Goal: Use online tool/utility: Utilize a website feature to perform a specific function

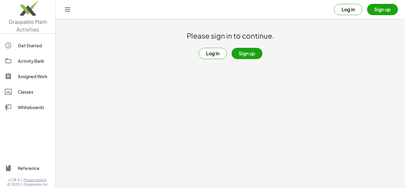
click at [377, 8] on button "Sign up" at bounding box center [382, 9] width 31 height 11
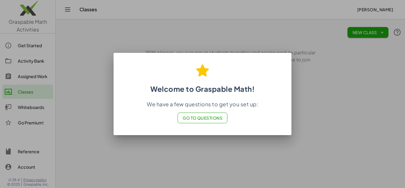
click at [324, 117] on div at bounding box center [202, 94] width 405 height 188
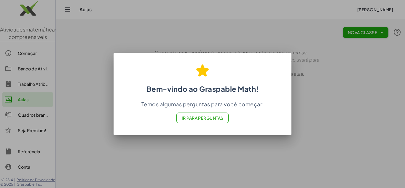
click at [212, 117] on font "Ir para Perguntas" at bounding box center [203, 117] width 42 height 5
click at [299, 96] on div at bounding box center [202, 94] width 405 height 188
click at [198, 117] on font "Ir para Perguntas" at bounding box center [203, 117] width 42 height 5
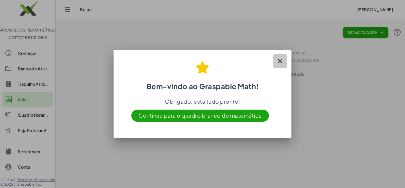
click at [280, 60] on icon "button" at bounding box center [280, 61] width 7 height 7
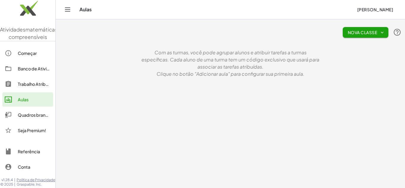
scroll to position [11, 0]
click at [35, 114] on div "Quadros brancos" at bounding box center [34, 114] width 33 height 7
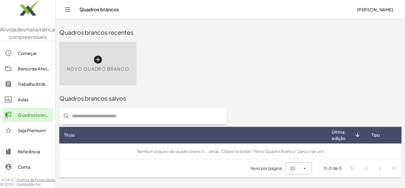
click at [110, 66] on font "Novo quadro branco" at bounding box center [98, 69] width 62 height 6
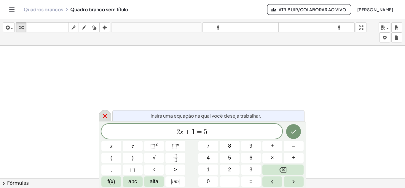
click at [105, 114] on icon at bounding box center [104, 115] width 7 height 7
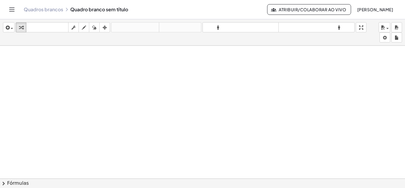
click at [99, 71] on div at bounding box center [202, 182] width 405 height 273
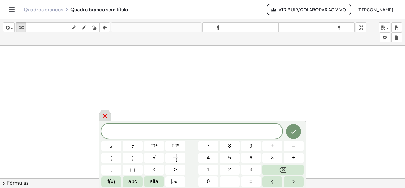
click at [104, 112] on icon at bounding box center [104, 115] width 7 height 7
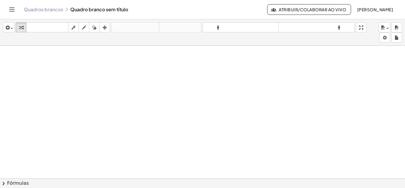
click at [13, 9] on icon "Alternar navegação" at bounding box center [11, 9] width 7 height 7
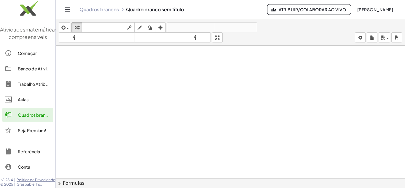
click at [23, 71] on font "Banco de Atividades" at bounding box center [39, 68] width 42 height 5
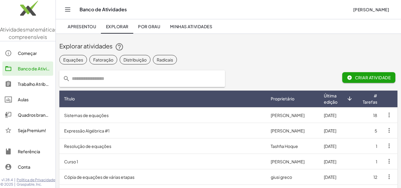
click at [30, 117] on font "Quadros brancos" at bounding box center [35, 114] width 35 height 5
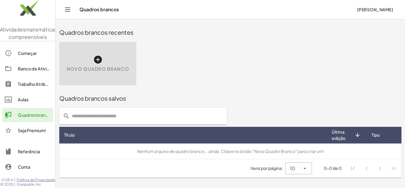
click at [93, 54] on div "Novo quadro branco" at bounding box center [97, 63] width 77 height 43
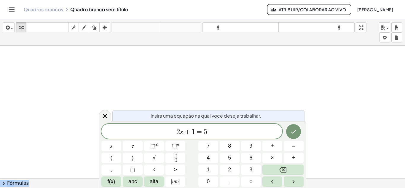
drag, startPoint x: 101, startPoint y: 116, endPoint x: 106, endPoint y: 99, distance: 17.9
click at [106, 99] on body "Atividades matemáticas compreensíveis Começar Banco de Atividades Trabalho Atri…" at bounding box center [202, 94] width 405 height 188
click at [103, 113] on icon at bounding box center [104, 115] width 7 height 7
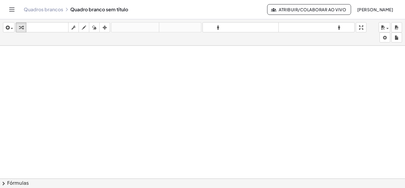
click at [2, 181] on span "chevron_right" at bounding box center [3, 183] width 7 height 7
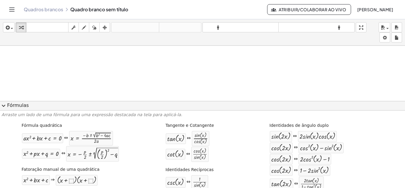
click at [3, 106] on span "expand_more" at bounding box center [3, 105] width 7 height 7
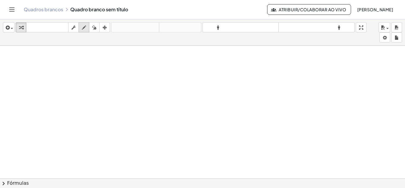
click at [85, 31] on icon "button" at bounding box center [84, 27] width 4 height 7
drag, startPoint x: 96, startPoint y: 66, endPoint x: 103, endPoint y: 70, distance: 8.2
click at [101, 71] on div at bounding box center [202, 182] width 405 height 273
click at [107, 71] on div at bounding box center [202, 182] width 405 height 273
drag, startPoint x: 105, startPoint y: 71, endPoint x: 109, endPoint y: 67, distance: 5.7
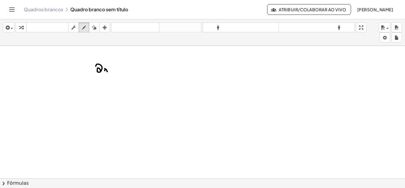
click at [109, 67] on div at bounding box center [202, 182] width 405 height 273
drag, startPoint x: 116, startPoint y: 64, endPoint x: 113, endPoint y: 68, distance: 5.4
click at [115, 70] on div at bounding box center [202, 182] width 405 height 273
click at [117, 67] on div at bounding box center [202, 182] width 405 height 273
drag, startPoint x: 122, startPoint y: 60, endPoint x: 116, endPoint y: 70, distance: 11.3
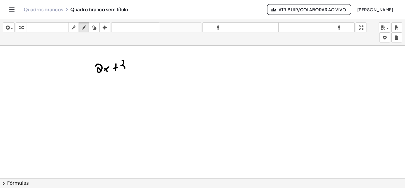
click at [118, 71] on div at bounding box center [202, 182] width 405 height 273
drag, startPoint x: 87, startPoint y: 56, endPoint x: 129, endPoint y: 71, distance: 45.3
drag, startPoint x: 129, startPoint y: 71, endPoint x: 103, endPoint y: 29, distance: 49.9
click at [103, 29] on icon "button" at bounding box center [105, 27] width 4 height 7
drag, startPoint x: 107, startPoint y: 58, endPoint x: 122, endPoint y: 73, distance: 21.4
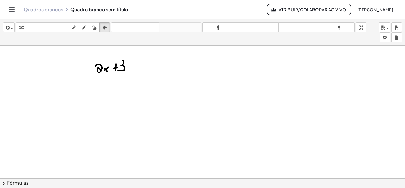
click at [131, 72] on div at bounding box center [202, 182] width 405 height 273
drag, startPoint x: 120, startPoint y: 67, endPoint x: 114, endPoint y: 83, distance: 16.7
click at [114, 83] on div at bounding box center [202, 182] width 405 height 273
drag, startPoint x: 125, startPoint y: 67, endPoint x: 129, endPoint y: 71, distance: 6.3
click at [129, 71] on div at bounding box center [202, 182] width 405 height 273
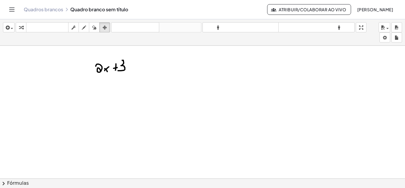
click at [229, 55] on div at bounding box center [202, 182] width 405 height 273
click at [29, 31] on icon "teclado" at bounding box center [47, 27] width 39 height 7
click at [36, 27] on font "teclado" at bounding box center [47, 28] width 39 height 6
click at [73, 27] on icon "button" at bounding box center [73, 27] width 4 height 7
click at [12, 28] on span "button" at bounding box center [12, 28] width 2 height 1
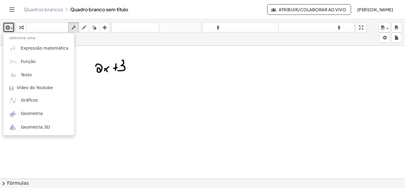
click at [122, 100] on div at bounding box center [202, 182] width 405 height 273
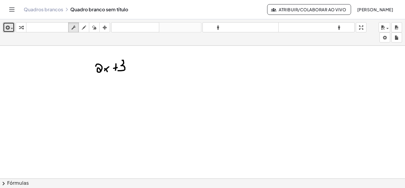
click at [123, 70] on div at bounding box center [202, 182] width 405 height 273
drag, startPoint x: 133, startPoint y: 59, endPoint x: 79, endPoint y: 66, distance: 54.3
click at [73, 68] on div at bounding box center [202, 182] width 405 height 273
click at [93, 29] on icon "button" at bounding box center [94, 27] width 4 height 7
drag, startPoint x: 106, startPoint y: 69, endPoint x: 111, endPoint y: 81, distance: 13.2
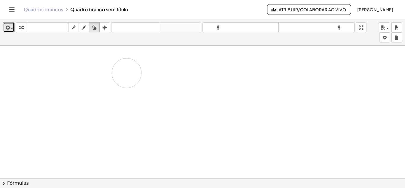
click at [95, 76] on div at bounding box center [202, 182] width 405 height 273
click at [125, 93] on div at bounding box center [202, 182] width 405 height 273
click at [388, 27] on div "button" at bounding box center [384, 27] width 9 height 7
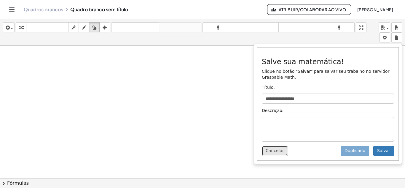
click at [276, 151] on font "Cancelar" at bounding box center [275, 150] width 18 height 5
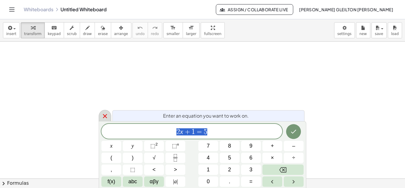
click at [103, 115] on icon at bounding box center [104, 115] width 7 height 7
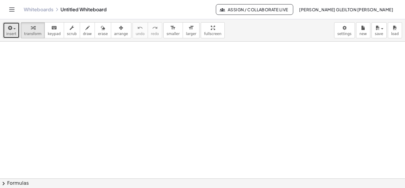
click at [11, 34] on span "insert" at bounding box center [11, 34] width 10 height 4
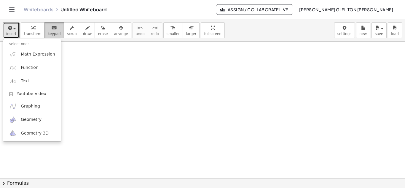
click at [51, 28] on icon "keyboard" at bounding box center [54, 27] width 6 height 7
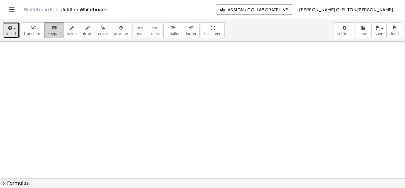
click at [49, 31] on button "keyboard keypad" at bounding box center [54, 30] width 20 height 16
click at [10, 35] on span "insert" at bounding box center [11, 34] width 10 height 4
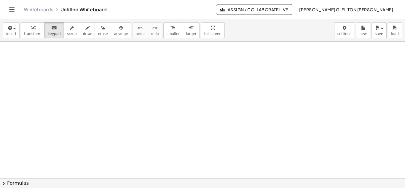
drag, startPoint x: 70, startPoint y: 64, endPoint x: 118, endPoint y: 82, distance: 50.9
click at [56, 84] on div at bounding box center [50, 80] width 59 height 17
drag, startPoint x: 60, startPoint y: 84, endPoint x: 74, endPoint y: 100, distance: 21.0
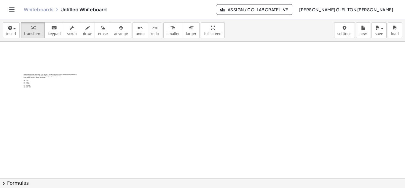
drag, startPoint x: 14, startPoint y: 61, endPoint x: 112, endPoint y: 119, distance: 113.7
click at [114, 34] on span "arrange" at bounding box center [121, 34] width 14 height 4
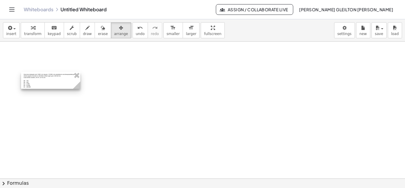
click at [58, 83] on div at bounding box center [50, 80] width 59 height 17
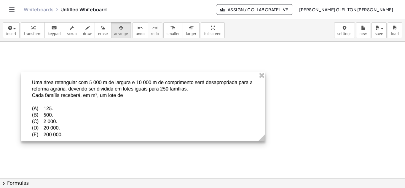
drag, startPoint x: 78, startPoint y: 88, endPoint x: 189, endPoint y: 129, distance: 118.6
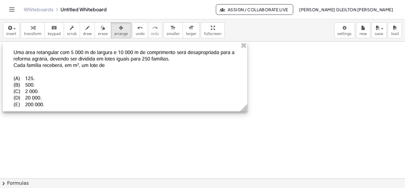
drag, startPoint x: 159, startPoint y: 108, endPoint x: 142, endPoint y: 79, distance: 34.0
click at [142, 79] on div at bounding box center [125, 76] width 245 height 69
click at [243, 108] on circle at bounding box center [245, 109] width 10 height 10
drag, startPoint x: 196, startPoint y: 6, endPoint x: 152, endPoint y: 12, distance: 44.9
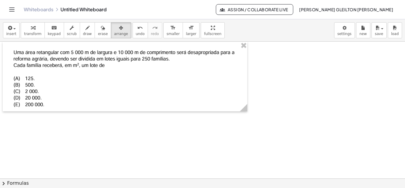
click at [152, 12] on div "Whiteboards Untitled Whiteboard" at bounding box center [120, 10] width 192 height 6
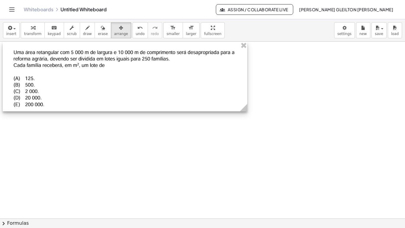
click at [170, 93] on div at bounding box center [125, 76] width 245 height 69
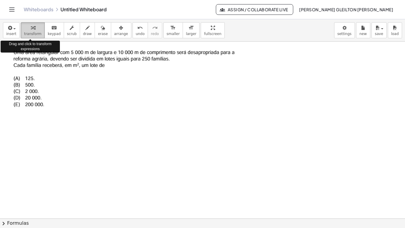
click at [31, 32] on span "transform" at bounding box center [32, 34] width 17 height 4
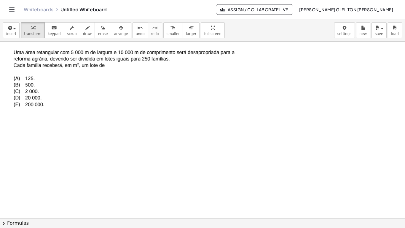
click at [99, 136] on div at bounding box center [202, 218] width 405 height 353
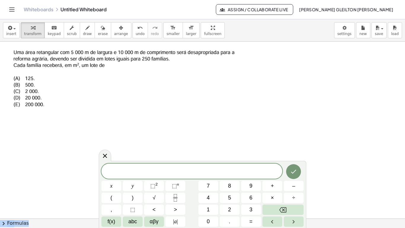
drag, startPoint x: 103, startPoint y: 163, endPoint x: 202, endPoint y: 105, distance: 114.9
click at [202, 105] on body "Graspable Math Activities Get Started Activity Bank Assigned Work Classes White…" at bounding box center [202, 114] width 405 height 228
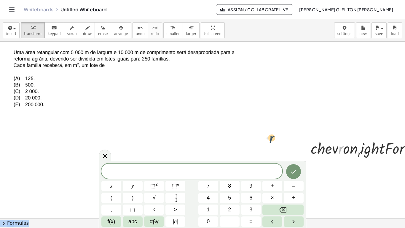
drag, startPoint x: 343, startPoint y: 152, endPoint x: 273, endPoint y: 141, distance: 70.8
click at [105, 155] on icon at bounding box center [104, 155] width 7 height 7
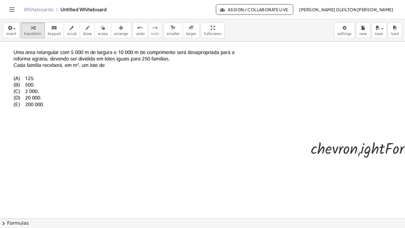
drag, startPoint x: 287, startPoint y: 129, endPoint x: 302, endPoint y: 131, distance: 15.6
click at [287, 129] on div at bounding box center [229, 218] width 458 height 353
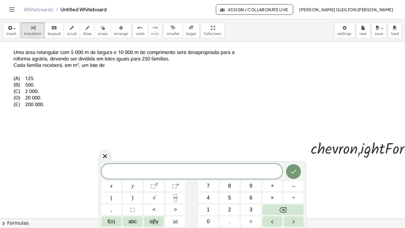
click at [289, 127] on div at bounding box center [229, 218] width 458 height 353
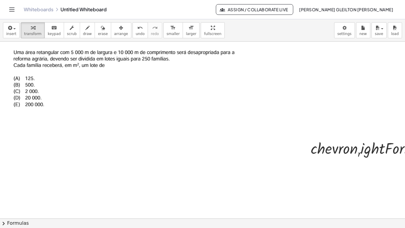
drag, startPoint x: 289, startPoint y: 127, endPoint x: 395, endPoint y: 166, distance: 112.7
click at [395, 166] on div at bounding box center [229, 218] width 458 height 353
click at [374, 166] on icon at bounding box center [376, 165] width 6 height 6
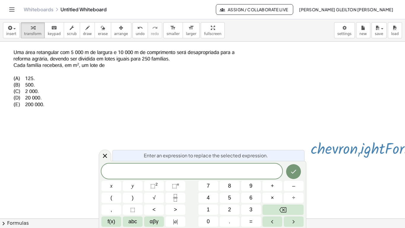
drag, startPoint x: 101, startPoint y: 179, endPoint x: 134, endPoint y: 158, distance: 39.4
click at [102, 177] on div "Enter an expression to replace the selected expression. x y ⬚ 2 ⬚ n 7 8 9 + – (…" at bounding box center [203, 194] width 208 height 67
drag, startPoint x: 143, startPoint y: 155, endPoint x: 153, endPoint y: 143, distance: 16.1
click at [153, 143] on body "Graspable Math Activities Get Started Activity Bank Assigned Work Classes White…" at bounding box center [202, 114] width 405 height 228
click at [208, 110] on div at bounding box center [125, 76] width 245 height 69
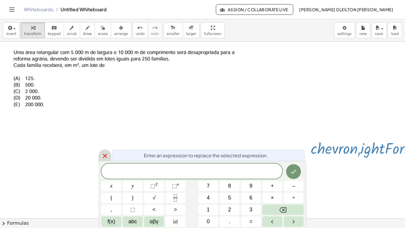
click at [109, 157] on div at bounding box center [105, 155] width 12 height 12
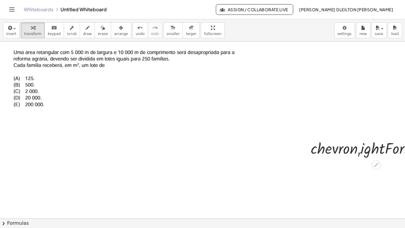
click at [380, 166] on div at bounding box center [376, 164] width 9 height 9
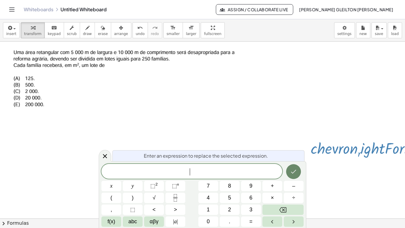
click at [294, 173] on icon "Done" at bounding box center [293, 171] width 7 height 7
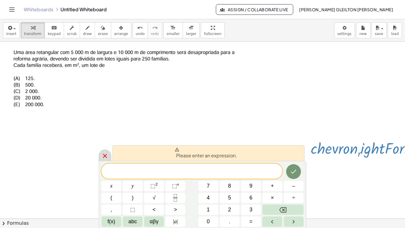
click at [108, 155] on icon at bounding box center [104, 155] width 7 height 7
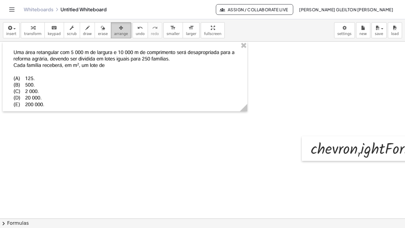
drag, startPoint x: 227, startPoint y: 116, endPoint x: 108, endPoint y: 33, distance: 144.8
click at [114, 33] on span "arrange" at bounding box center [121, 34] width 14 height 4
click at [98, 34] on span "erase" at bounding box center [103, 34] width 10 height 4
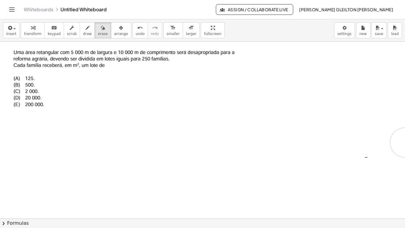
drag, startPoint x: 258, startPoint y: 129, endPoint x: 386, endPoint y: 155, distance: 131.2
click at [405, 144] on div "· c · h · e · v · r · o · n r · i · g · h · t · F · o · r · m · u · l · a · s ×" at bounding box center [202, 130] width 405 height 177
drag, startPoint x: 369, startPoint y: 154, endPoint x: 381, endPoint y: 154, distance: 12.2
click at [381, 154] on div at bounding box center [229, 218] width 458 height 353
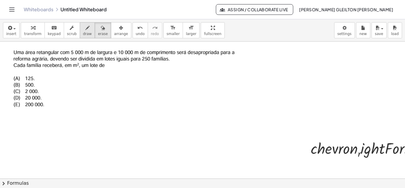
click at [80, 31] on button "draw" at bounding box center [87, 30] width 15 height 16
drag, startPoint x: 194, startPoint y: 108, endPoint x: 226, endPoint y: 132, distance: 40.0
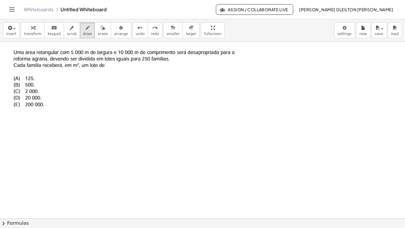
click at [351, 8] on span "[PERSON_NAME] Gleilton [PERSON_NAME]" at bounding box center [346, 9] width 94 height 5
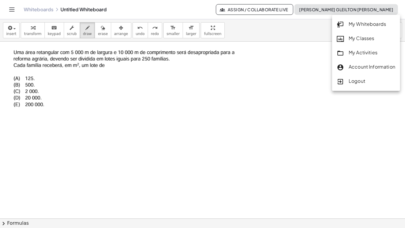
drag, startPoint x: 313, startPoint y: 94, endPoint x: 314, endPoint y: 83, distance: 10.7
click at [313, 94] on div at bounding box center [229, 218] width 458 height 353
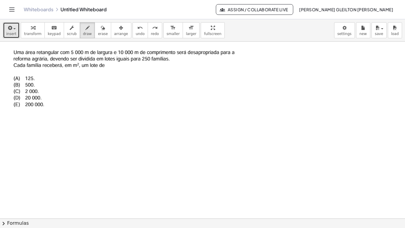
click at [10, 35] on span "insert" at bounding box center [11, 34] width 10 height 4
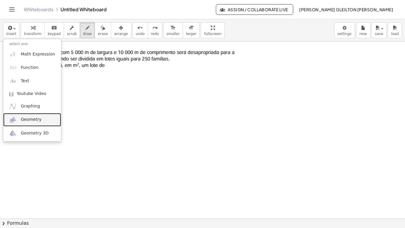
click at [37, 119] on span "Geometry" at bounding box center [31, 120] width 21 height 6
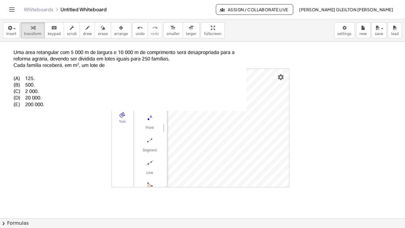
click at [336, 72] on div "Algebra Tools GeoGebra Geometry Basic Tools Move Point Segment Line Polygon Cir…" at bounding box center [229, 218] width 458 height 353
drag, startPoint x: 119, startPoint y: 178, endPoint x: 139, endPoint y: 166, distance: 22.9
click at [135, 179] on div "Algebra Tools GeoGebra Geometry Basic Tools Move Point Segment Line Polygon Cir…" at bounding box center [137, 128] width 51 height 118
click at [170, 85] on div at bounding box center [125, 76] width 245 height 69
click at [283, 76] on img "Settings" at bounding box center [280, 77] width 7 height 7
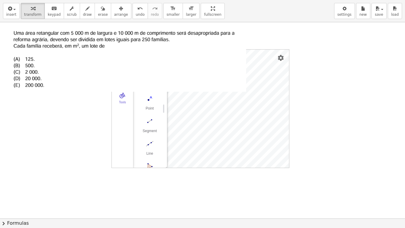
click at [201, 33] on div "insert select one: Math Expression Function Text Youtube Video Graphing Geometr…" at bounding box center [202, 114] width 405 height 228
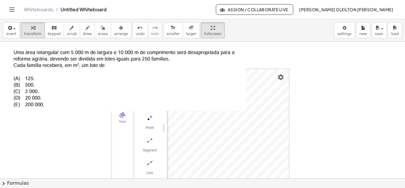
click at [218, 93] on div at bounding box center [125, 76] width 245 height 69
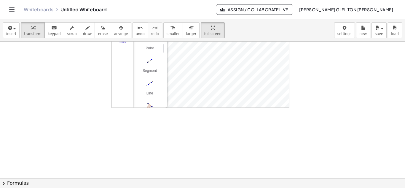
scroll to position [119, 0]
click at [204, 34] on span "fullscreen" at bounding box center [212, 34] width 17 height 4
drag, startPoint x: 199, startPoint y: 34, endPoint x: 199, endPoint y: 60, distance: 25.8
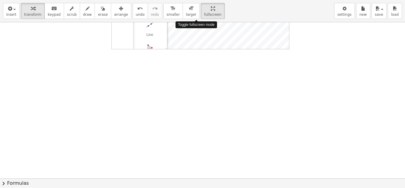
click at [199, 60] on div "insert select one: Math Expression Function Text Youtube Video Graphing Geometr…" at bounding box center [202, 94] width 405 height 188
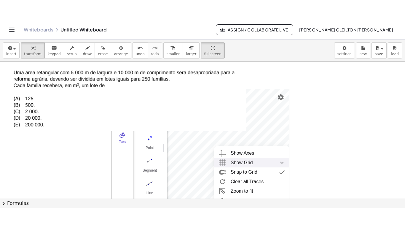
scroll to position [11, 0]
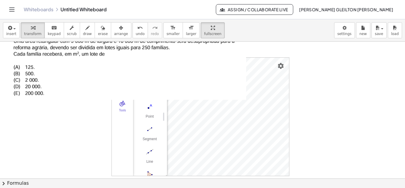
click at [315, 109] on div at bounding box center [229, 166] width 458 height 273
click at [9, 34] on span "insert" at bounding box center [11, 34] width 10 height 4
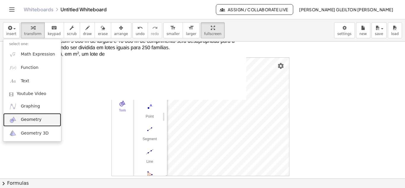
click at [35, 119] on span "Geometry" at bounding box center [31, 120] width 21 height 6
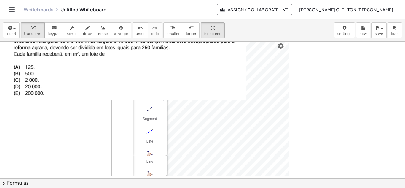
click at [46, 11] on link "Whiteboards" at bounding box center [39, 10] width 30 height 6
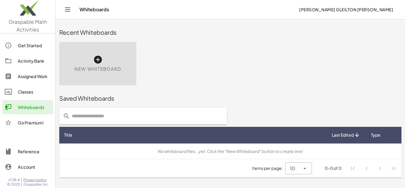
click at [100, 63] on icon at bounding box center [97, 59] width 9 height 9
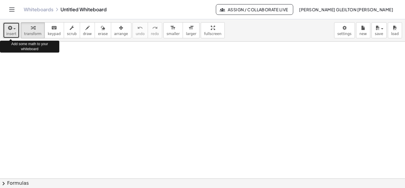
click at [9, 31] on icon "button" at bounding box center [9, 27] width 5 height 7
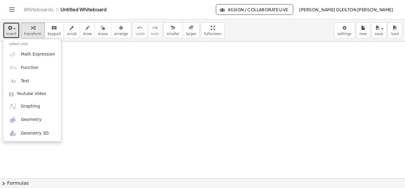
click at [113, 65] on div at bounding box center [202, 178] width 405 height 273
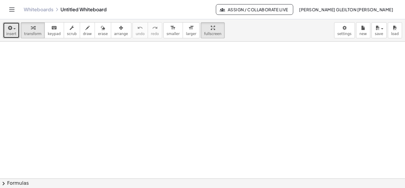
drag, startPoint x: 199, startPoint y: 34, endPoint x: 199, endPoint y: 60, distance: 25.8
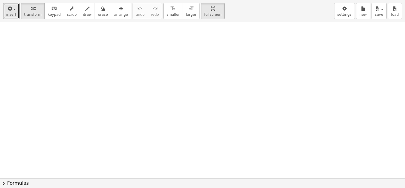
click at [199, 60] on div "insert select one: Math Expression Function Text Youtube Video Graphing Geometr…" at bounding box center [202, 94] width 405 height 188
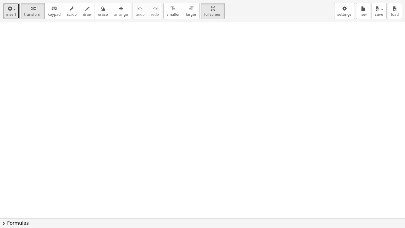
click at [119, 87] on div at bounding box center [202, 218] width 405 height 392
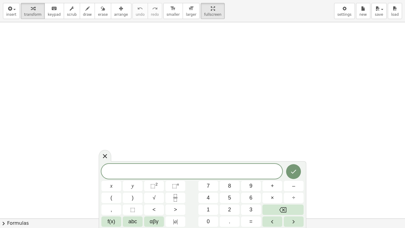
drag, startPoint x: 206, startPoint y: 13, endPoint x: 206, endPoint y: -13, distance: 25.8
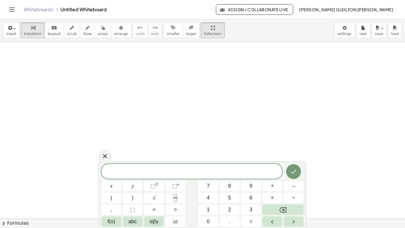
click at [206, 0] on html "Graspable Math Activities Get Started Activity Bank Assigned Work Classes White…" at bounding box center [202, 114] width 405 height 228
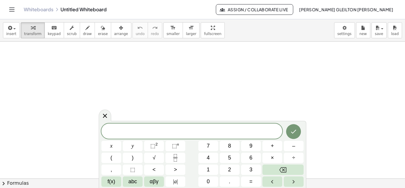
click at [177, 87] on div at bounding box center [202, 178] width 405 height 273
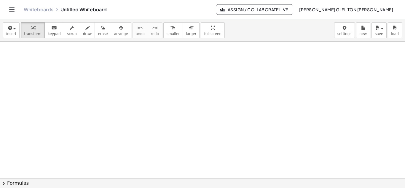
click at [177, 87] on div at bounding box center [202, 178] width 405 height 273
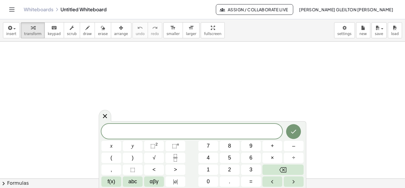
click at [177, 88] on div at bounding box center [202, 178] width 405 height 273
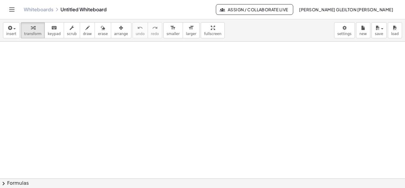
drag, startPoint x: 195, startPoint y: 28, endPoint x: 195, endPoint y: 54, distance: 25.8
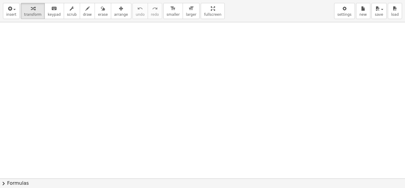
click at [195, 54] on div "insert select one: Math Expression Function Text Youtube Video Graphing Geometr…" at bounding box center [202, 94] width 405 height 188
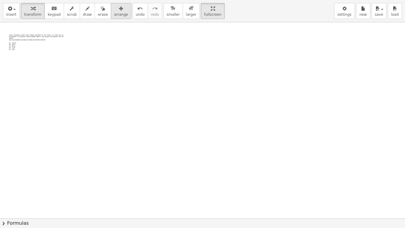
click at [116, 12] on span "arrange" at bounding box center [121, 14] width 14 height 4
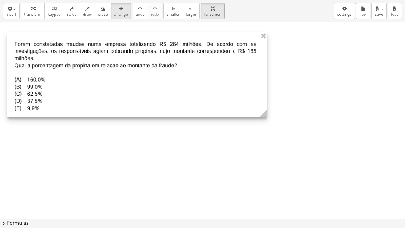
drag, startPoint x: 67, startPoint y: 50, endPoint x: 267, endPoint y: 173, distance: 234.9
click at [267, 173] on div at bounding box center [202, 218] width 405 height 392
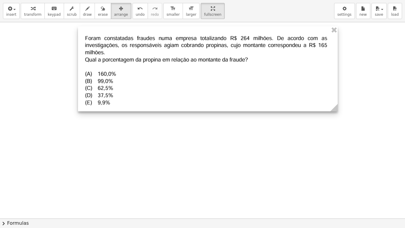
drag, startPoint x: 164, startPoint y: 69, endPoint x: 235, endPoint y: 63, distance: 70.8
click at [235, 63] on div at bounding box center [208, 68] width 260 height 85
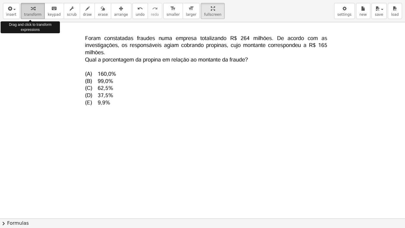
click at [26, 10] on div "button" at bounding box center [32, 8] width 17 height 7
click at [7, 11] on icon "button" at bounding box center [9, 8] width 5 height 7
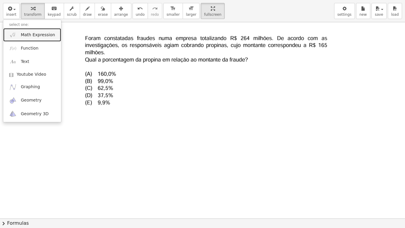
click at [36, 39] on link "Math Expression" at bounding box center [32, 34] width 58 height 13
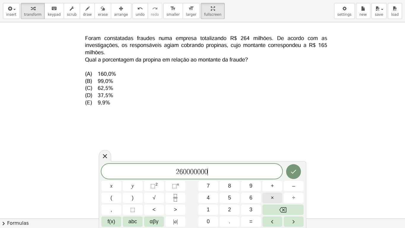
click at [276, 187] on button "×" at bounding box center [272, 197] width 20 height 10
click at [116, 187] on button "x" at bounding box center [111, 186] width 20 height 10
click at [291, 171] on icon "Done" at bounding box center [293, 171] width 7 height 7
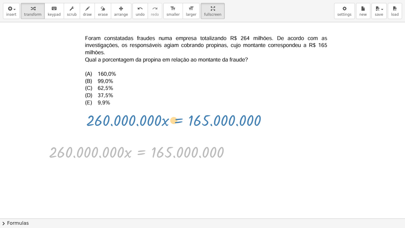
drag, startPoint x: 145, startPoint y: 154, endPoint x: 181, endPoint y: 122, distance: 48.6
click at [181, 122] on div "· 260.000.000 · x = 165.000.000 · 260.000.000 · x = 165.000.000" at bounding box center [202, 218] width 405 height 392
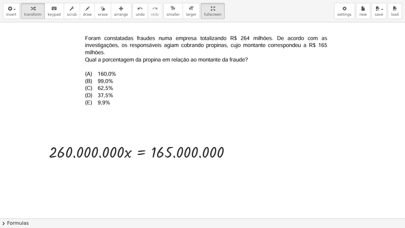
drag, startPoint x: 113, startPoint y: 10, endPoint x: 124, endPoint y: 26, distance: 19.5
click at [119, 11] on icon "button" at bounding box center [121, 8] width 4 height 7
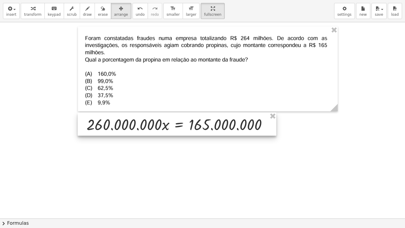
drag, startPoint x: 184, startPoint y: 149, endPoint x: 222, endPoint y: 122, distance: 46.7
click at [222, 122] on div at bounding box center [177, 123] width 199 height 23
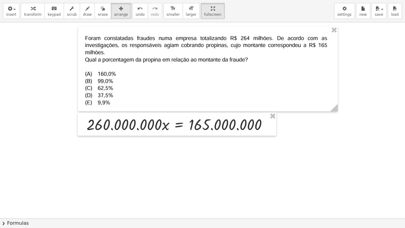
click at [281, 142] on div at bounding box center [202, 218] width 405 height 392
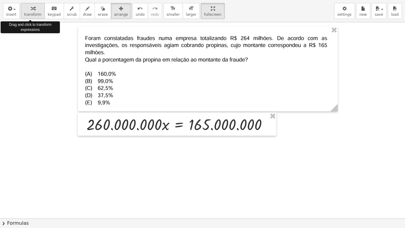
click at [36, 15] on span "transform" at bounding box center [32, 14] width 17 height 4
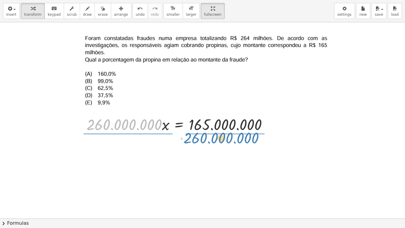
drag, startPoint x: 157, startPoint y: 128, endPoint x: 254, endPoint y: 141, distance: 97.9
click at [254, 141] on div "· 260.000.000 · 260.000.000 · x = 165.000.000" at bounding box center [202, 218] width 405 height 392
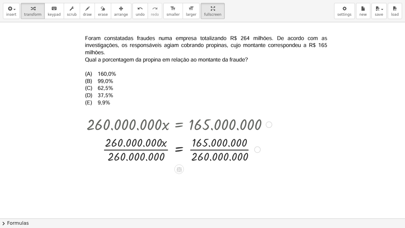
click at [181, 169] on icon at bounding box center [178, 169] width 5 height 5
click at [205, 171] on icon at bounding box center [202, 168] width 5 height 5
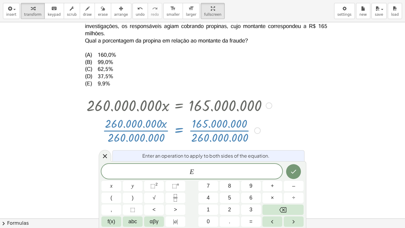
scroll to position [19, 0]
click at [103, 154] on icon at bounding box center [104, 155] width 7 height 7
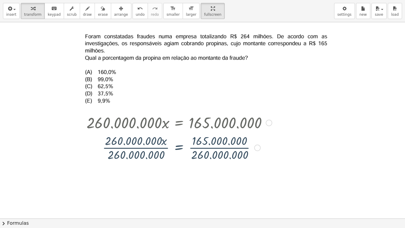
scroll to position [0, 0]
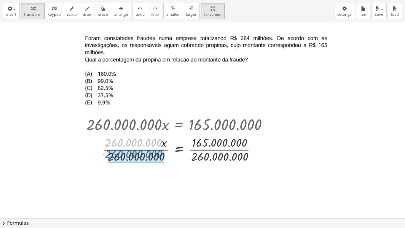
drag, startPoint x: 158, startPoint y: 144, endPoint x: 158, endPoint y: 156, distance: 11.9
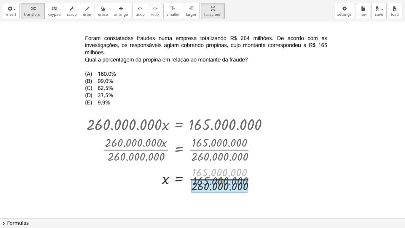
drag, startPoint x: 219, startPoint y: 174, endPoint x: 220, endPoint y: 183, distance: 8.9
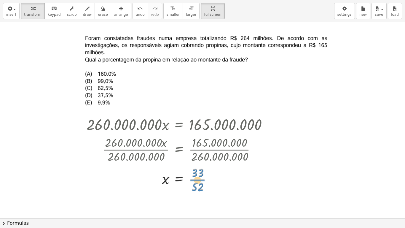
click at [198, 179] on div at bounding box center [179, 179] width 191 height 30
click at [200, 179] on div at bounding box center [179, 179] width 191 height 30
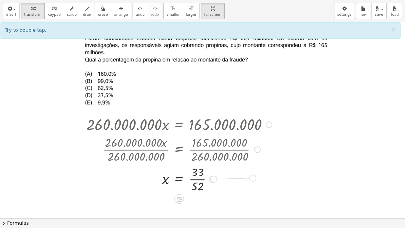
drag, startPoint x: 212, startPoint y: 179, endPoint x: 252, endPoint y: 178, distance: 40.3
click at [179, 179] on div "x = · 33 · 52" at bounding box center [179, 179] width 0 height 0
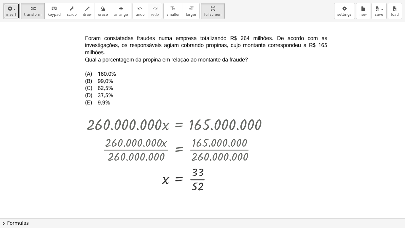
click at [11, 12] on icon "button" at bounding box center [9, 8] width 5 height 7
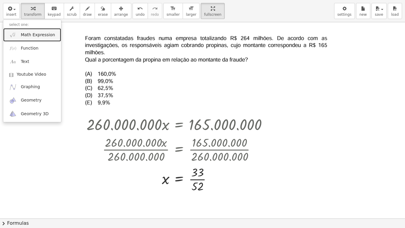
click at [33, 36] on span "Math Expression" at bounding box center [38, 35] width 34 height 6
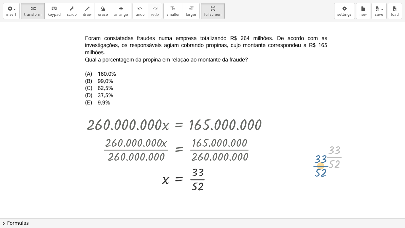
drag, startPoint x: 329, startPoint y: 163, endPoint x: 321, endPoint y: 168, distance: 9.6
click at [321, 168] on div "· 33 · 52 · 33 · 52" at bounding box center [337, 156] width 41 height 33
drag, startPoint x: 333, startPoint y: 150, endPoint x: 333, endPoint y: 162, distance: 12.5
click at [333, 162] on div at bounding box center [340, 156] width 34 height 30
drag, startPoint x: 333, startPoint y: 150, endPoint x: 333, endPoint y: 165, distance: 14.5
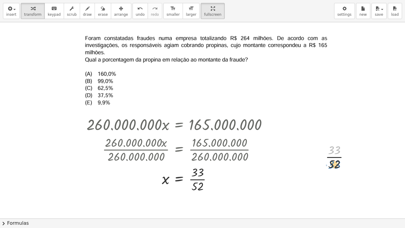
click at [333, 165] on div at bounding box center [340, 156] width 34 height 30
click at [313, 172] on div at bounding box center [202, 218] width 405 height 392
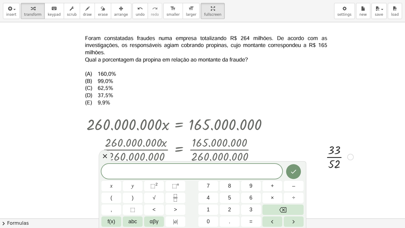
click at [340, 154] on div at bounding box center [340, 156] width 34 height 30
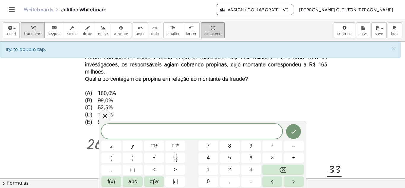
click at [211, 29] on icon "button" at bounding box center [213, 27] width 4 height 7
drag, startPoint x: 197, startPoint y: 29, endPoint x: 198, endPoint y: 55, distance: 25.8
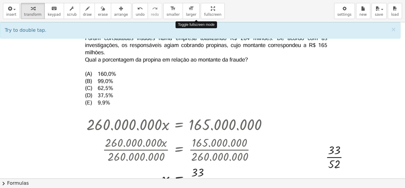
click at [197, 55] on div "insert select one: Math Expression Function Text Youtube Video Graphing Geometr…" at bounding box center [202, 94] width 405 height 188
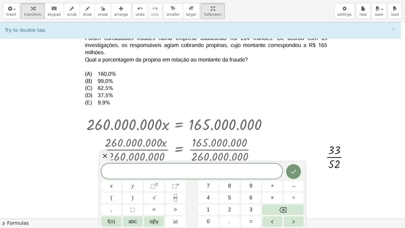
click at [107, 158] on icon at bounding box center [105, 156] width 4 height 4
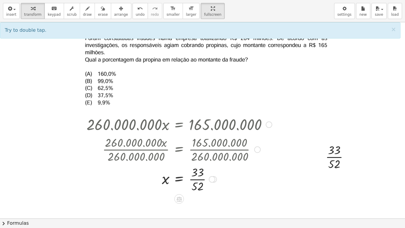
drag, startPoint x: 158, startPoint y: 128, endPoint x: 234, endPoint y: 137, distance: 76.1
click at [179, 125] on div "· 260.000.000 · x = 165.000.000 · 260.000.000 · x · 260.000.000 = · 165.000.000…" at bounding box center [179, 125] width 0 height 0
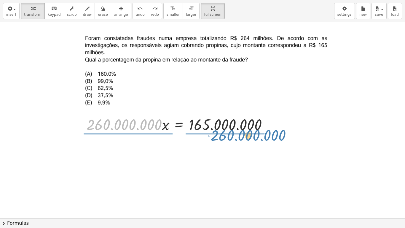
drag, startPoint x: 157, startPoint y: 128, endPoint x: 281, endPoint y: 139, distance: 124.7
click at [281, 139] on div "· 260.000.000 · x · 260.000.000 · x = 165.000.000" at bounding box center [202, 218] width 405 height 392
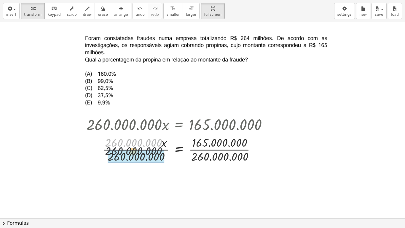
drag, startPoint x: 152, startPoint y: 146, endPoint x: 152, endPoint y: 151, distance: 5.6
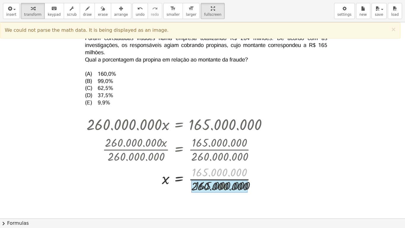
drag, startPoint x: 212, startPoint y: 176, endPoint x: 214, endPoint y: 183, distance: 7.3
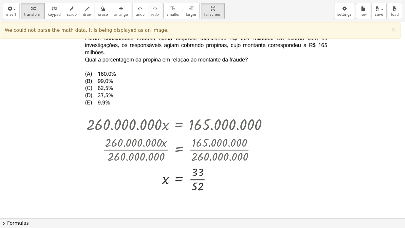
click at [281, 187] on div at bounding box center [202, 218] width 405 height 392
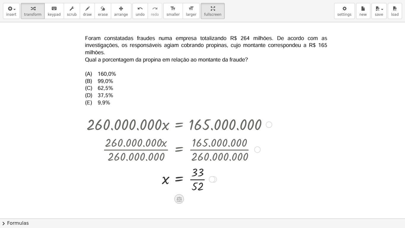
click at [180, 187] on icon at bounding box center [178, 198] width 5 height 5
click at [203, 187] on icon at bounding box center [202, 198] width 5 height 5
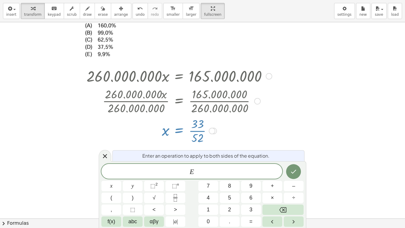
scroll to position [49, 0]
click at [107, 154] on icon at bounding box center [105, 156] width 4 height 4
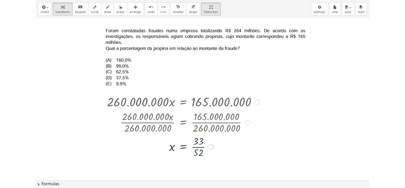
scroll to position [0, 0]
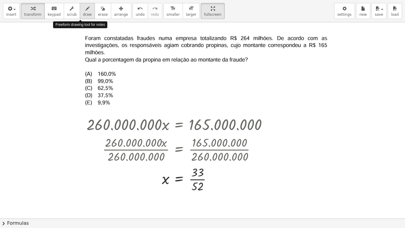
click at [85, 11] on icon "button" at bounding box center [87, 8] width 4 height 7
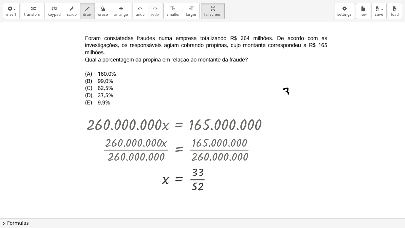
drag, startPoint x: 283, startPoint y: 89, endPoint x: 286, endPoint y: 93, distance: 4.8
click at [286, 93] on div at bounding box center [202, 218] width 405 height 392
drag, startPoint x: 291, startPoint y: 88, endPoint x: 292, endPoint y: 94, distance: 6.4
click at [292, 94] on div at bounding box center [202, 218] width 405 height 392
drag, startPoint x: 303, startPoint y: 86, endPoint x: 324, endPoint y: 89, distance: 21.5
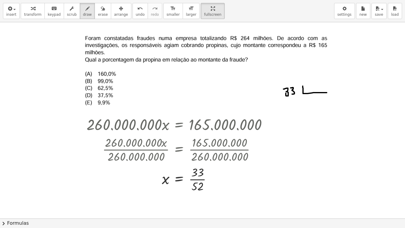
click at [329, 91] on div at bounding box center [202, 218] width 405 height 392
drag, startPoint x: 311, startPoint y: 83, endPoint x: 308, endPoint y: 88, distance: 6.2
click at [308, 88] on div at bounding box center [202, 218] width 405 height 392
drag, startPoint x: 314, startPoint y: 85, endPoint x: 318, endPoint y: 87, distance: 5.2
click at [318, 88] on div at bounding box center [202, 218] width 405 height 392
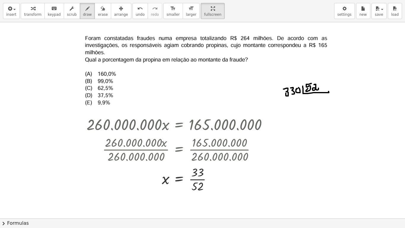
drag, startPoint x: 296, startPoint y: 90, endPoint x: 300, endPoint y: 92, distance: 4.4
click at [298, 90] on div at bounding box center [202, 218] width 405 height 392
drag, startPoint x: 309, startPoint y: 99, endPoint x: 314, endPoint y: 101, distance: 5.8
click at [310, 99] on div at bounding box center [202, 218] width 405 height 392
click at [317, 104] on div at bounding box center [202, 218] width 405 height 392
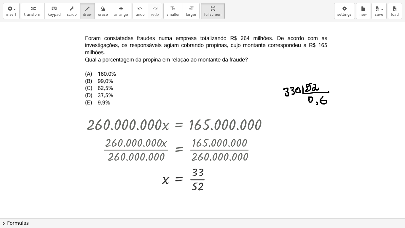
drag, startPoint x: 323, startPoint y: 96, endPoint x: 324, endPoint y: 102, distance: 5.8
click at [321, 102] on div at bounding box center [202, 218] width 405 height 392
drag, startPoint x: 362, startPoint y: 60, endPoint x: 362, endPoint y: 67, distance: 6.8
click at [358, 68] on div at bounding box center [202, 218] width 405 height 392
drag, startPoint x: 366, startPoint y: 61, endPoint x: 369, endPoint y: 68, distance: 7.6
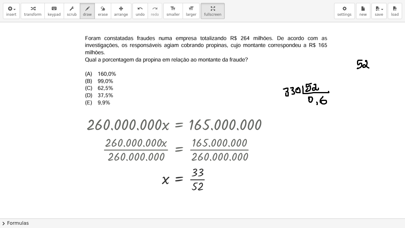
click at [369, 68] on div at bounding box center [202, 218] width 405 height 392
click at [358, 75] on div at bounding box center [202, 218] width 405 height 392
click at [357, 78] on div at bounding box center [202, 218] width 405 height 392
drag, startPoint x: 367, startPoint y: 72, endPoint x: 365, endPoint y: 76, distance: 4.4
click at [365, 76] on div at bounding box center [202, 218] width 405 height 392
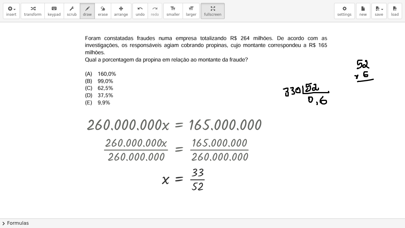
drag, startPoint x: 358, startPoint y: 81, endPoint x: 376, endPoint y: 78, distance: 18.3
click at [376, 78] on div at bounding box center [202, 218] width 405 height 392
drag, startPoint x: 366, startPoint y: 84, endPoint x: 367, endPoint y: 68, distance: 15.8
click at [371, 85] on div at bounding box center [202, 218] width 405 height 392
click at [359, 55] on div at bounding box center [202, 218] width 405 height 392
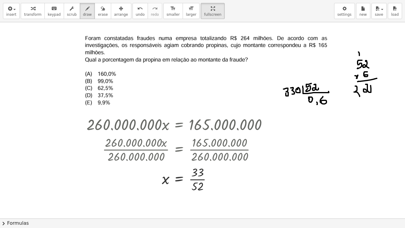
drag, startPoint x: 355, startPoint y: 86, endPoint x: 358, endPoint y: 95, distance: 9.4
click at [358, 95] on div at bounding box center [202, 218] width 405 height 392
click at [362, 92] on div at bounding box center [202, 218] width 405 height 392
drag, startPoint x: 286, startPoint y: 99, endPoint x: 288, endPoint y: 103, distance: 4.5
click at [288, 103] on div at bounding box center [202, 218] width 405 height 392
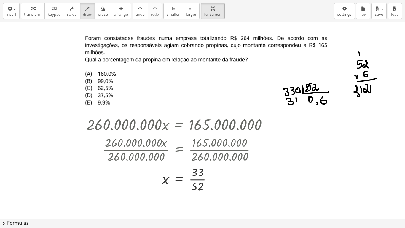
drag, startPoint x: 296, startPoint y: 99, endPoint x: 297, endPoint y: 102, distance: 3.5
click at [297, 102] on div at bounding box center [202, 218] width 405 height 392
drag, startPoint x: 298, startPoint y: 98, endPoint x: 304, endPoint y: 102, distance: 7.2
click at [304, 102] on div at bounding box center [202, 218] width 405 height 392
drag, startPoint x: 280, startPoint y: 100, endPoint x: 283, endPoint y: 101, distance: 3.9
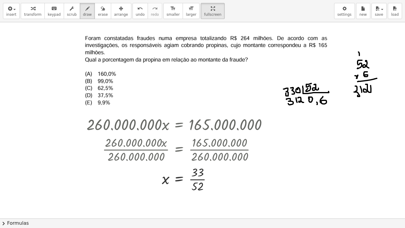
click at [284, 101] on div at bounding box center [202, 218] width 405 height 392
drag, startPoint x: 287, startPoint y: 109, endPoint x: 302, endPoint y: 106, distance: 15.3
click at [303, 107] on div at bounding box center [202, 218] width 405 height 392
drag, startPoint x: 292, startPoint y: 116, endPoint x: 292, endPoint y: 119, distance: 3.6
click at [291, 123] on div at bounding box center [202, 218] width 405 height 392
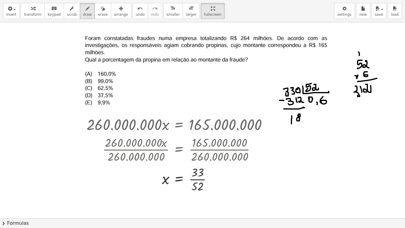
click at [298, 116] on div at bounding box center [202, 218] width 405 height 392
drag, startPoint x: 302, startPoint y: 118, endPoint x: 306, endPoint y: 119, distance: 4.1
click at [304, 119] on div at bounding box center [202, 218] width 405 height 392
click at [305, 117] on div at bounding box center [202, 218] width 405 height 392
drag, startPoint x: 330, startPoint y: 96, endPoint x: 335, endPoint y: 103, distance: 8.5
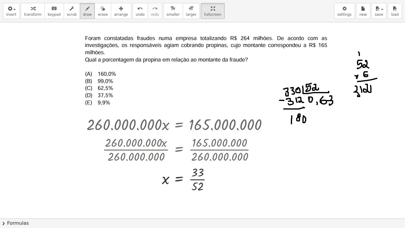
click at [330, 104] on div at bounding box center [202, 218] width 405 height 392
click at [289, 131] on div at bounding box center [202, 218] width 405 height 392
drag, startPoint x: 292, startPoint y: 128, endPoint x: 292, endPoint y: 133, distance: 5.3
click at [292, 133] on div at bounding box center [202, 218] width 405 height 392
drag, startPoint x: 299, startPoint y: 127, endPoint x: 299, endPoint y: 131, distance: 3.9
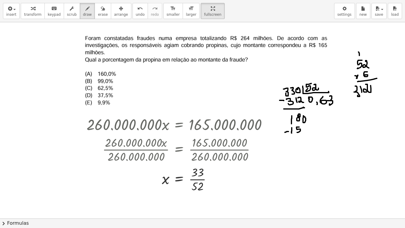
click at [297, 131] on div at bounding box center [202, 218] width 405 height 392
drag, startPoint x: 306, startPoint y: 128, endPoint x: 305, endPoint y: 131, distance: 3.6
click at [305, 131] on div at bounding box center [202, 218] width 405 height 392
drag, startPoint x: 296, startPoint y: 134, endPoint x: 310, endPoint y: 135, distance: 13.9
click at [310, 135] on div at bounding box center [202, 218] width 405 height 392
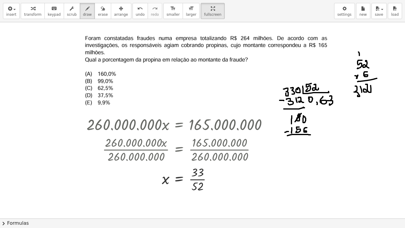
drag, startPoint x: 295, startPoint y: 122, endPoint x: 302, endPoint y: 113, distance: 10.8
click at [302, 113] on div at bounding box center [202, 218] width 405 height 392
drag, startPoint x: 302, startPoint y: 109, endPoint x: 303, endPoint y: 113, distance: 4.6
click at [303, 113] on div at bounding box center [202, 218] width 405 height 392
click at [305, 111] on div at bounding box center [202, 218] width 405 height 392
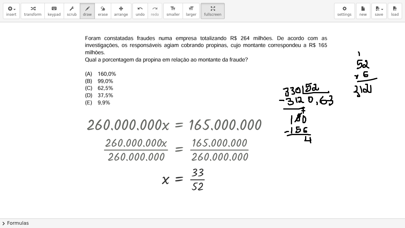
drag, startPoint x: 306, startPoint y: 138, endPoint x: 302, endPoint y: 130, distance: 8.6
click at [310, 142] on div at bounding box center [202, 218] width 405 height 392
drag, startPoint x: 300, startPoint y: 138, endPoint x: 303, endPoint y: 143, distance: 6.0
click at [303, 143] on div at bounding box center [202, 218] width 405 height 392
click at [289, 140] on div at bounding box center [202, 218] width 405 height 392
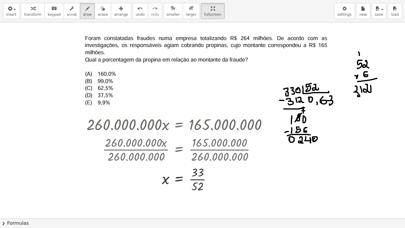
click at [316, 141] on div at bounding box center [202, 218] width 405 height 392
drag, startPoint x: 336, startPoint y: 95, endPoint x: 340, endPoint y: 103, distance: 9.4
click at [340, 103] on div at bounding box center [202, 218] width 405 height 392
click at [27, 13] on span "transform" at bounding box center [32, 14] width 17 height 4
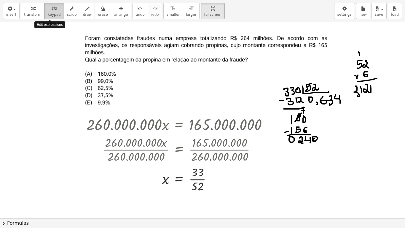
click at [50, 14] on span "keypad" at bounding box center [54, 14] width 13 height 4
drag, startPoint x: 273, startPoint y: 78, endPoint x: 328, endPoint y: 148, distance: 88.3
click at [329, 146] on div "· 260.000.000 · x = 165.000.000 · 260.000.000 · x · 260.000.000 = · 165.000.000…" at bounding box center [202, 218] width 405 height 392
click at [303, 141] on div at bounding box center [202, 218] width 405 height 392
click at [211, 180] on div at bounding box center [212, 179] width 7 height 7
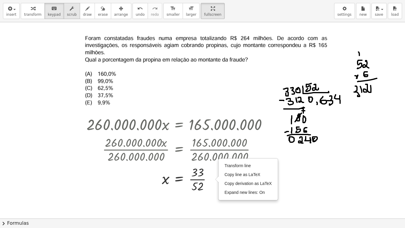
click at [67, 13] on span "scrub" at bounding box center [72, 14] width 10 height 4
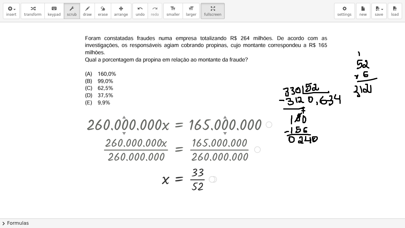
click at [125, 133] on div "▼" at bounding box center [124, 132] width 4 height 5
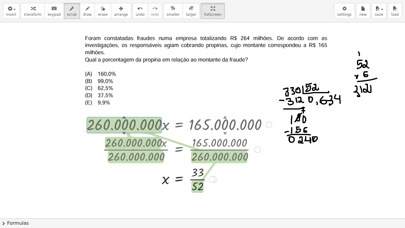
click at [124, 116] on div "▲" at bounding box center [124, 116] width 4 height 5
click at [124, 133] on div "▼" at bounding box center [124, 132] width 4 height 5
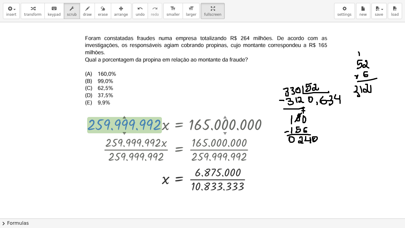
drag, startPoint x: 128, startPoint y: 129, endPoint x: 130, endPoint y: 149, distance: 20.0
click at [179, 125] on div "· 259.999.992 ▲ ▼ · x = 165.000.000 ▲ ▼ · 259.999.992 · x · 259.999.992 = · 165…" at bounding box center [179, 125] width 0 height 0
drag, startPoint x: 125, startPoint y: 120, endPoint x: 135, endPoint y: 173, distance: 53.7
click at [179, 125] on div "· 259.999.965 ▲ ▼ · x = 165.000.000 ▲ ▼ · 259.999.965 · x · 259.999.965 = · 165…" at bounding box center [179, 125] width 0 height 0
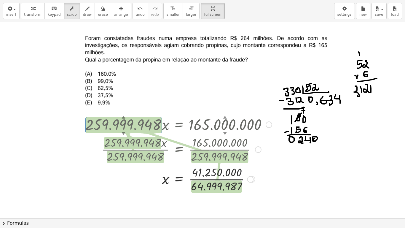
click at [281, 170] on div at bounding box center [197, 179] width 231 height 30
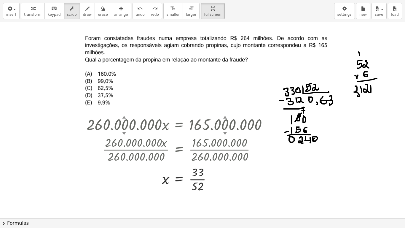
drag, startPoint x: 196, startPoint y: 9, endPoint x: 196, endPoint y: -17, distance: 25.8
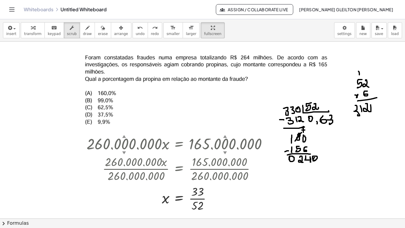
click at [196, 0] on html "Graspable Math Activities Get Started Activity Bank Assigned Work Classes White…" at bounding box center [202, 114] width 405 height 228
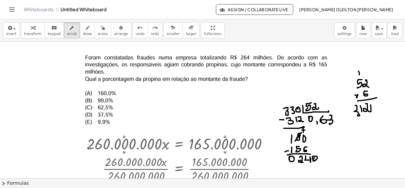
drag, startPoint x: 198, startPoint y: 28, endPoint x: 198, endPoint y: 54, distance: 25.8
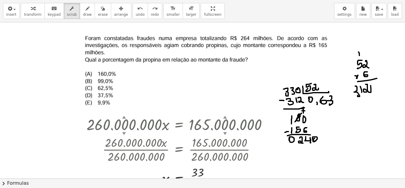
click at [198, 54] on div "insert select one: Math Expression Function Text Youtube Video Graphing Geometr…" at bounding box center [202, 94] width 405 height 188
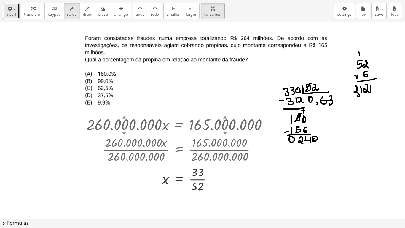
click at [9, 12] on span "insert" at bounding box center [11, 14] width 10 height 4
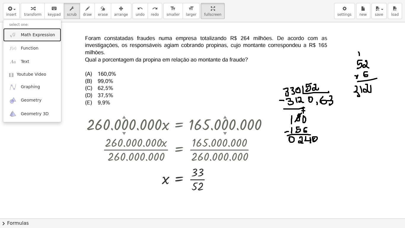
click at [28, 34] on span "Math Expression" at bounding box center [38, 35] width 34 height 6
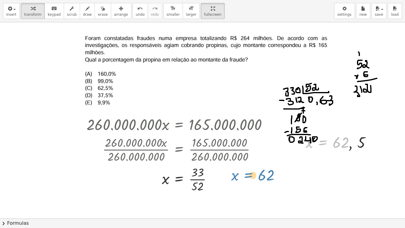
drag, startPoint x: 319, startPoint y: 148, endPoint x: 248, endPoint y: 174, distance: 75.5
click at [248, 174] on div "· 260.000.000 · x = 165.000.000 · 260.000.000 · x · 260.000.000 = · 165.000.000…" at bounding box center [202, 218] width 405 height 392
click at [382, 148] on div at bounding box center [202, 218] width 405 height 392
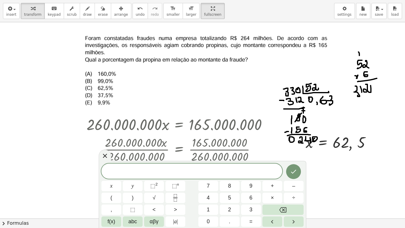
click at [302, 100] on div at bounding box center [208, 68] width 260 height 85
click at [100, 156] on div at bounding box center [105, 155] width 12 height 12
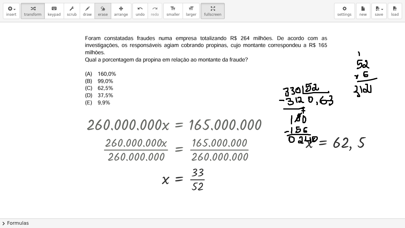
click at [101, 9] on icon "button" at bounding box center [103, 8] width 4 height 7
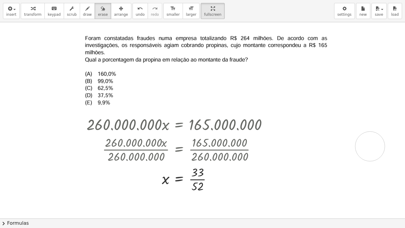
drag, startPoint x: 365, startPoint y: 64, endPoint x: 350, endPoint y: 153, distance: 90.5
click at [351, 149] on div at bounding box center [202, 218] width 405 height 392
drag, startPoint x: 362, startPoint y: 145, endPoint x: 359, endPoint y: 146, distance: 3.4
click at [359, 146] on div at bounding box center [202, 218] width 405 height 392
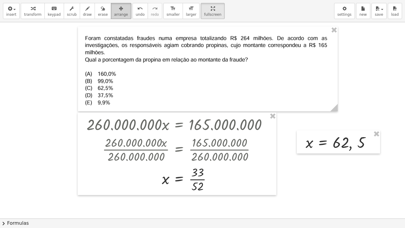
click at [119, 10] on icon "button" at bounding box center [121, 8] width 4 height 7
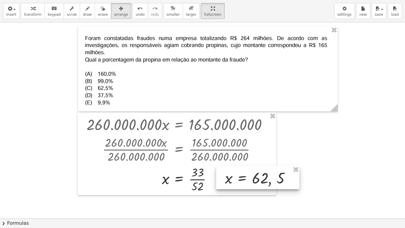
drag, startPoint x: 369, startPoint y: 145, endPoint x: 288, endPoint y: 181, distance: 88.2
click at [288, 181] on div at bounding box center [257, 177] width 83 height 23
click at [359, 175] on div at bounding box center [202, 218] width 405 height 392
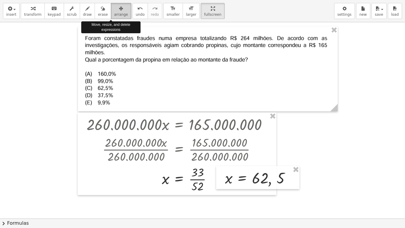
click at [114, 14] on span "arrange" at bounding box center [121, 14] width 14 height 4
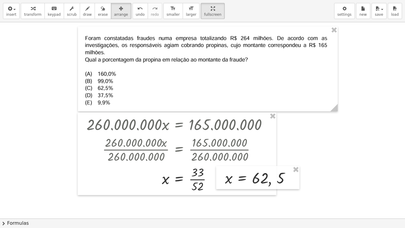
click at [329, 149] on div at bounding box center [202, 218] width 405 height 392
click at [36, 8] on div "button" at bounding box center [32, 8] width 17 height 7
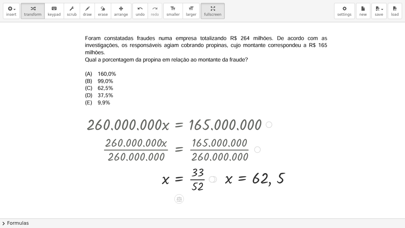
click at [200, 131] on div at bounding box center [179, 124] width 191 height 20
drag, startPoint x: 75, startPoint y: 113, endPoint x: 221, endPoint y: 177, distance: 159.1
click at [221, 177] on div "· 260.000.000 · x = 165.000.000 · 260.000.000 · x · 260.000.000 = · 165.000.000…" at bounding box center [202, 218] width 405 height 392
click at [149, 125] on div at bounding box center [179, 124] width 191 height 20
click at [173, 130] on div at bounding box center [179, 124] width 191 height 20
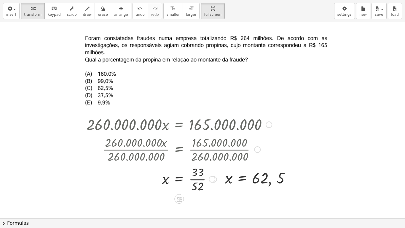
click at [181, 128] on div at bounding box center [179, 124] width 191 height 20
click at [185, 123] on div at bounding box center [179, 124] width 191 height 20
click at [258, 187] on div at bounding box center [254, 192] width 9 height 9
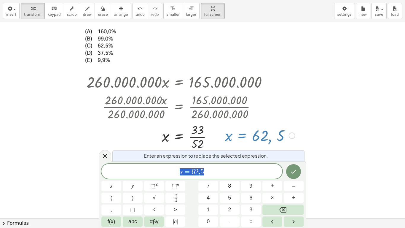
scroll to position [43, 0]
click at [104, 157] on icon at bounding box center [104, 155] width 7 height 7
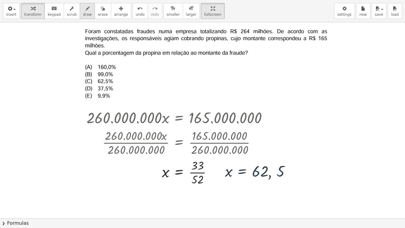
scroll to position [0, 0]
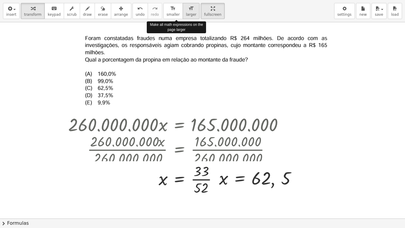
click at [186, 15] on span "larger" at bounding box center [191, 14] width 10 height 4
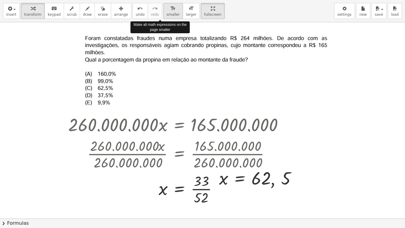
click at [167, 15] on span "smaller" at bounding box center [173, 14] width 13 height 4
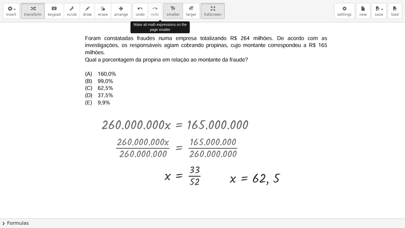
click at [167, 12] on span "smaller" at bounding box center [173, 14] width 13 height 4
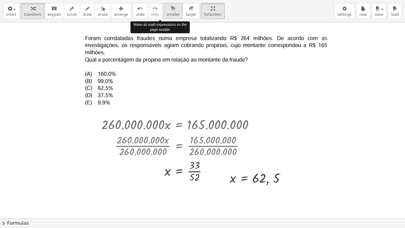
click at [167, 12] on span "smaller" at bounding box center [173, 14] width 13 height 4
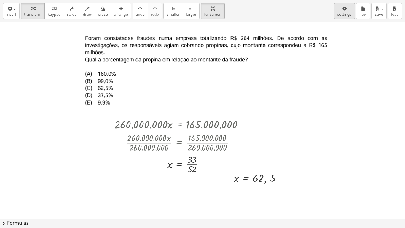
click at [351, 13] on span "settings" at bounding box center [344, 14] width 14 height 4
click at [346, 11] on icon "button" at bounding box center [344, 8] width 4 height 7
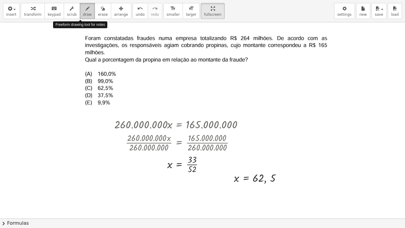
click at [83, 15] on span "draw" at bounding box center [87, 14] width 9 height 4
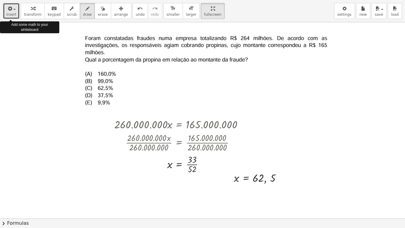
click at [8, 11] on icon "button" at bounding box center [9, 8] width 5 height 7
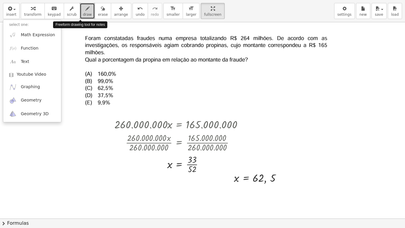
drag, startPoint x: 74, startPoint y: 10, endPoint x: 77, endPoint y: 11, distance: 3.3
click at [83, 11] on div "button" at bounding box center [87, 8] width 9 height 7
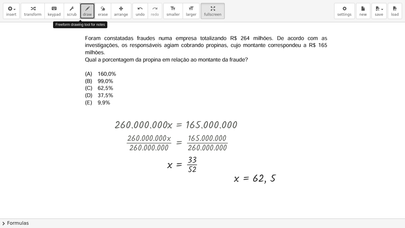
click at [83, 11] on div "button" at bounding box center [87, 8] width 9 height 7
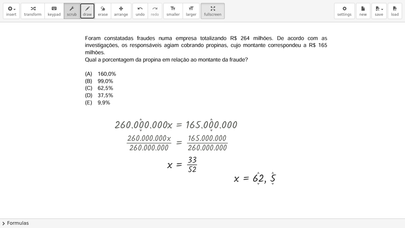
click at [67, 15] on span "scrub" at bounding box center [72, 14] width 10 height 4
click at [53, 15] on span "keypad" at bounding box center [54, 14] width 13 height 4
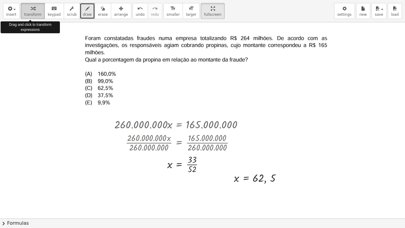
click at [31, 12] on icon "button" at bounding box center [33, 8] width 4 height 7
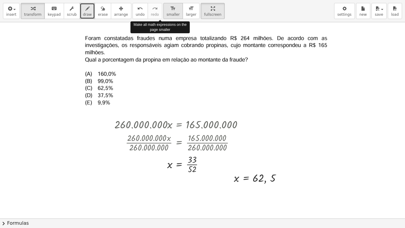
click at [167, 14] on span "smaller" at bounding box center [173, 14] width 13 height 4
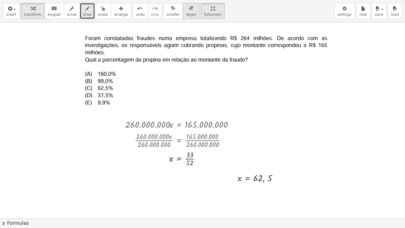
click at [183, 11] on button "format_size larger" at bounding box center [191, 11] width 17 height 16
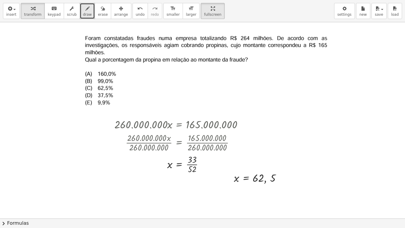
click at [329, 137] on div at bounding box center [202, 218] width 405 height 392
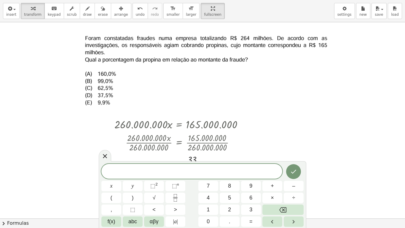
click at [170, 173] on span "​" at bounding box center [191, 172] width 181 height 8
click at [187, 141] on div at bounding box center [180, 142] width 139 height 22
click at [107, 154] on icon at bounding box center [104, 155] width 7 height 7
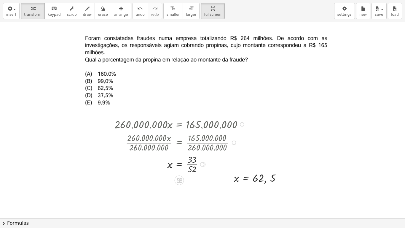
click at [243, 124] on div at bounding box center [242, 124] width 4 height 4
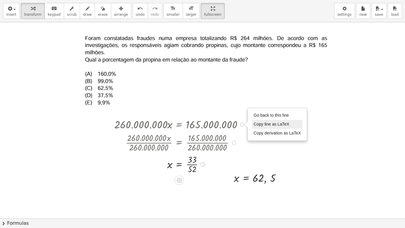
click at [278, 124] on span "Copy line as LaTeX" at bounding box center [272, 124] width 36 height 5
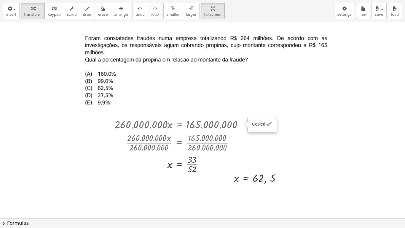
click at [267, 99] on div at bounding box center [208, 68] width 260 height 85
click at [319, 116] on div at bounding box center [202, 218] width 405 height 392
click at [243, 123] on div "Copied done" at bounding box center [242, 124] width 4 height 4
click at [267, 113] on span "Go back to this line" at bounding box center [271, 115] width 35 height 5
click at [242, 125] on div at bounding box center [242, 124] width 4 height 4
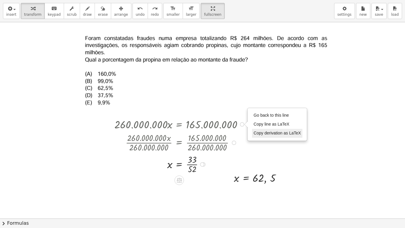
click at [270, 133] on span "Copy derivation as LaTeX" at bounding box center [277, 132] width 47 height 5
click at [235, 142] on div at bounding box center [234, 142] width 4 height 4
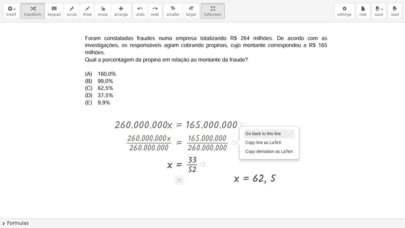
click at [264, 133] on span "Go back to this line" at bounding box center [263, 133] width 35 height 5
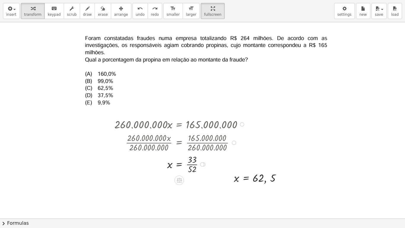
click at [235, 142] on div at bounding box center [234, 142] width 4 height 4
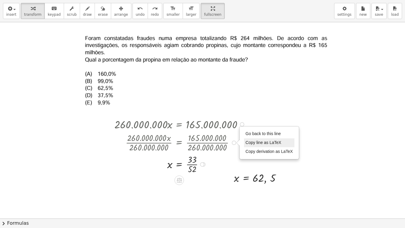
click at [265, 145] on span "Copy line as LaTeX" at bounding box center [264, 142] width 36 height 5
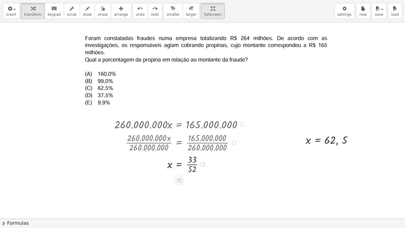
click at [236, 144] on div "Copied done" at bounding box center [234, 142] width 4 height 4
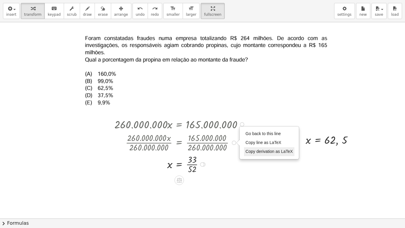
click at [259, 152] on span "Copy derivation as LaTeX" at bounding box center [269, 151] width 47 height 5
click at [249, 160] on div at bounding box center [180, 164] width 139 height 22
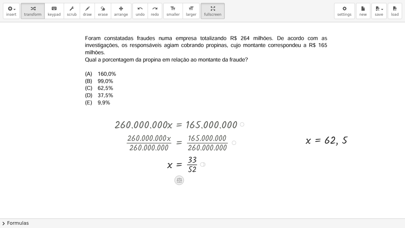
click at [180, 179] on icon at bounding box center [179, 180] width 5 height 5
click at [156, 180] on span "+" at bounding box center [156, 180] width 4 height 9
click at [180, 181] on icon at bounding box center [179, 180] width 6 height 6
click at [204, 181] on icon at bounding box center [202, 179] width 5 height 5
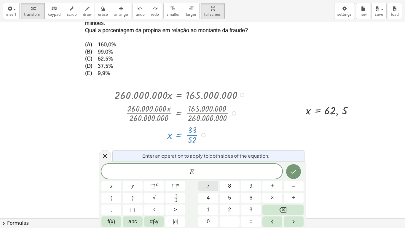
scroll to position [30, 0]
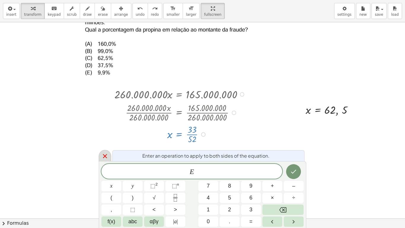
click at [104, 158] on icon at bounding box center [104, 155] width 7 height 7
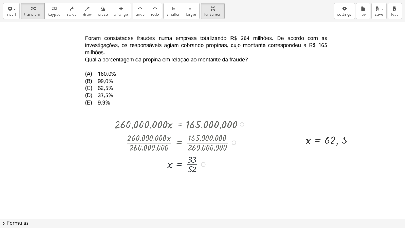
scroll to position [0, 0]
click at [180, 180] on icon at bounding box center [179, 180] width 6 height 6
click at [180, 182] on span "×" at bounding box center [180, 180] width 4 height 9
click at [166, 184] on div at bounding box center [180, 186] width 139 height 22
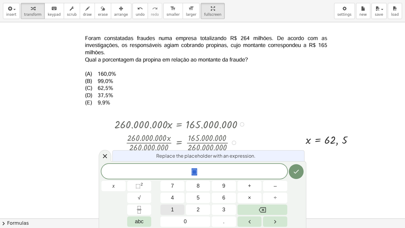
click at [181, 187] on button "1" at bounding box center [172, 209] width 24 height 10
click at [265, 187] on icon "Backspace" at bounding box center [262, 209] width 7 height 7
click at [200, 187] on span "2" at bounding box center [198, 209] width 3 height 8
click at [299, 170] on icon "Done" at bounding box center [296, 172] width 5 height 4
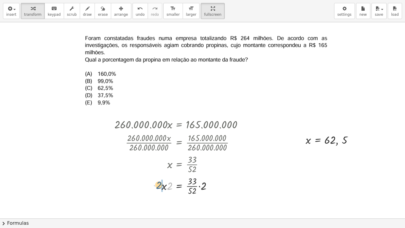
click at [160, 187] on div at bounding box center [180, 186] width 139 height 22
drag, startPoint x: 210, startPoint y: 186, endPoint x: 289, endPoint y: 180, distance: 79.4
click at [289, 180] on div "· 260.000.000 · x = 165.000.000 Copied done · 260.000.000 · x · 260.000.000 = ·…" at bounding box center [202, 218] width 405 height 392
drag, startPoint x: 272, startPoint y: 182, endPoint x: 261, endPoint y: 177, distance: 12.1
click at [261, 177] on div at bounding box center [257, 179] width 61 height 22
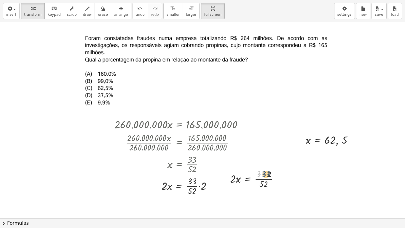
drag, startPoint x: 261, startPoint y: 175, endPoint x: 267, endPoint y: 175, distance: 5.3
click at [267, 175] on div at bounding box center [256, 179] width 59 height 22
drag, startPoint x: 262, startPoint y: 177, endPoint x: 259, endPoint y: 181, distance: 5.3
click at [259, 181] on div at bounding box center [256, 179] width 59 height 22
drag, startPoint x: 269, startPoint y: 176, endPoint x: 261, endPoint y: 176, distance: 8.0
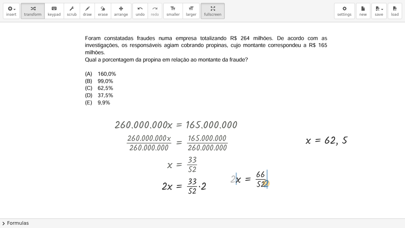
drag, startPoint x: 233, startPoint y: 181, endPoint x: 266, endPoint y: 185, distance: 33.3
click at [266, 185] on div at bounding box center [253, 179] width 53 height 22
drag, startPoint x: 223, startPoint y: 179, endPoint x: 231, endPoint y: 175, distance: 9.4
drag, startPoint x: 233, startPoint y: 174, endPoint x: 233, endPoint y: 184, distance: 9.8
drag, startPoint x: 274, startPoint y: 185, endPoint x: 263, endPoint y: 185, distance: 10.7
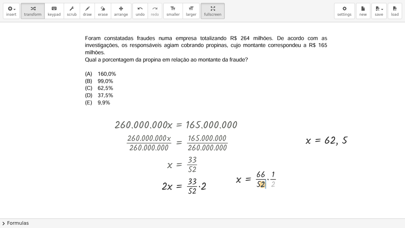
click at [263, 185] on div at bounding box center [261, 179] width 57 height 22
drag, startPoint x: 260, startPoint y: 179, endPoint x: 261, endPoint y: 184, distance: 5.8
drag, startPoint x: 264, startPoint y: 176, endPoint x: 265, endPoint y: 185, distance: 9.9
click at [265, 185] on div at bounding box center [256, 179] width 47 height 22
drag, startPoint x: 204, startPoint y: 187, endPoint x: 194, endPoint y: 181, distance: 11.5
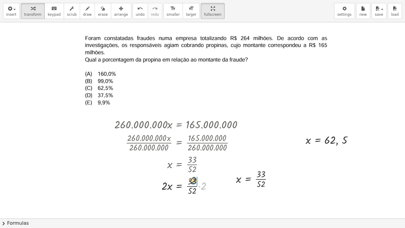
click at [194, 181] on div at bounding box center [180, 186] width 139 height 22
drag, startPoint x: 200, startPoint y: 184, endPoint x: 190, endPoint y: 182, distance: 9.4
drag, startPoint x: 195, startPoint y: 181, endPoint x: 194, endPoint y: 186, distance: 4.8
click at [223, 187] on div at bounding box center [202, 218] width 405 height 392
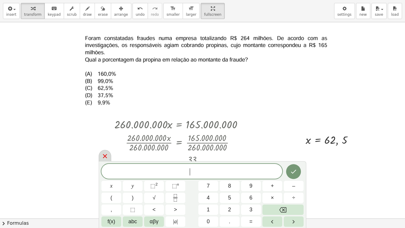
click at [104, 156] on icon at bounding box center [104, 155] width 7 height 7
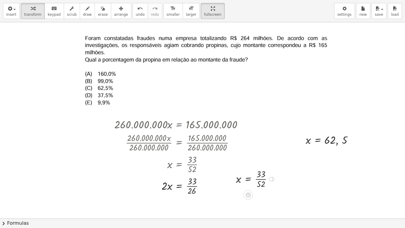
click at [254, 179] on div at bounding box center [256, 179] width 47 height 22
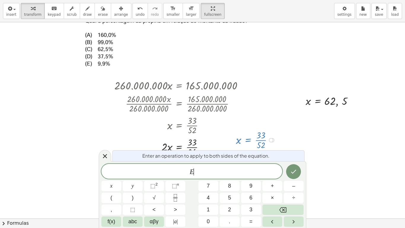
scroll to position [44, 0]
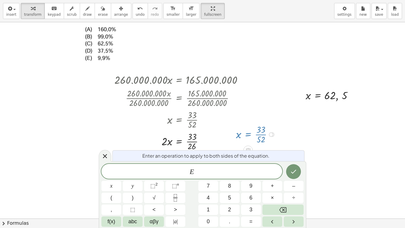
click at [107, 156] on icon at bounding box center [104, 155] width 7 height 7
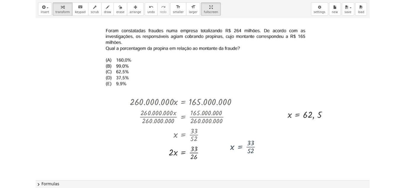
scroll to position [0, 0]
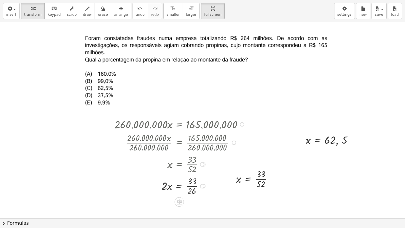
click at [212, 137] on div at bounding box center [180, 142] width 139 height 22
drag, startPoint x: 235, startPoint y: 142, endPoint x: 325, endPoint y: 77, distance: 111.0
click at [325, 77] on div "· 260.000.000 · x = 165.000.000 Copied done · 260.000.000 · x · 260.000.000 = ·…" at bounding box center [202, 218] width 405 height 392
drag, startPoint x: 228, startPoint y: 146, endPoint x: 113, endPoint y: 161, distance: 116.3
drag, startPoint x: 113, startPoint y: 161, endPoint x: 105, endPoint y: 138, distance: 24.4
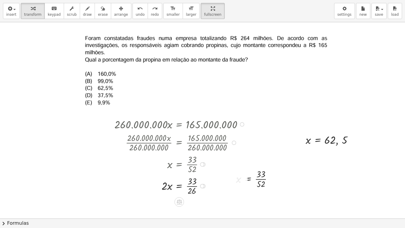
click at [105, 138] on div at bounding box center [202, 218] width 405 height 392
drag, startPoint x: 309, startPoint y: 72, endPoint x: 314, endPoint y: 74, distance: 4.7
click at [314, 74] on div at bounding box center [208, 68] width 260 height 85
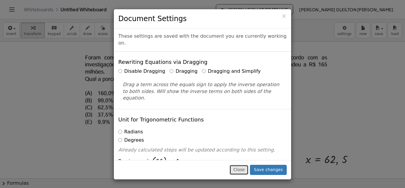
click at [248, 169] on button "Close" at bounding box center [239, 170] width 19 height 10
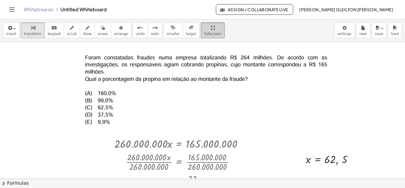
click at [204, 30] on div "button" at bounding box center [212, 27] width 17 height 7
